Goal: Find specific page/section: Find specific page/section

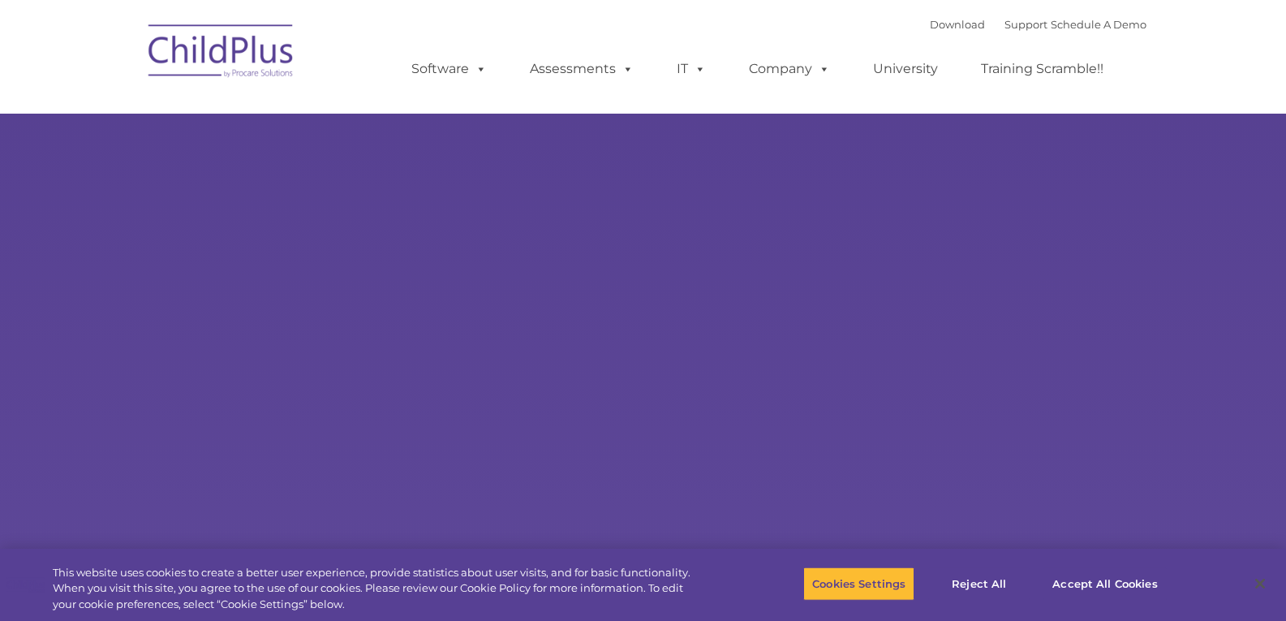
select select "MEDIUM"
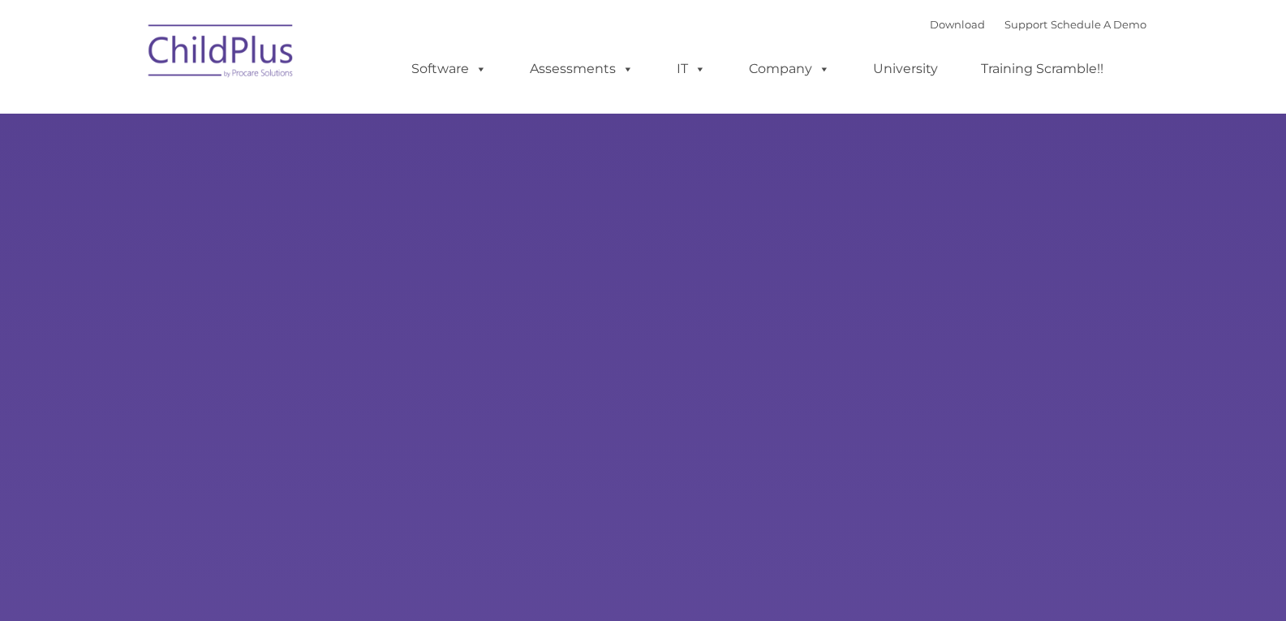
type input ""
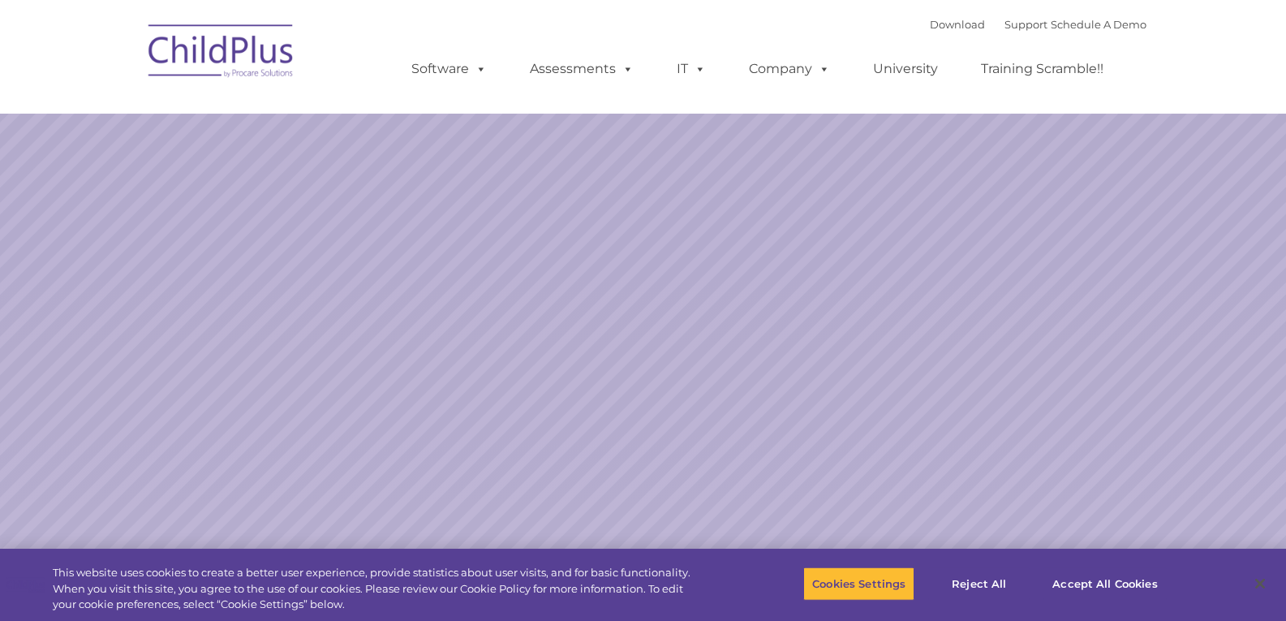
select select "MEDIUM"
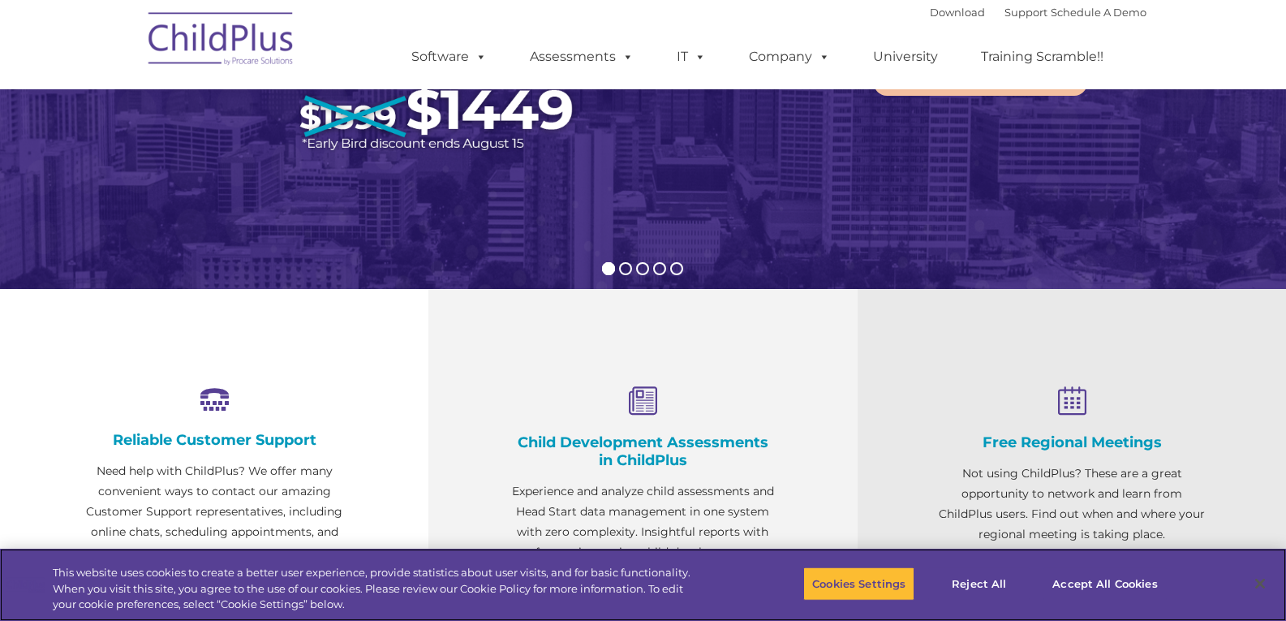
scroll to position [346, 0]
